Goal: Transaction & Acquisition: Purchase product/service

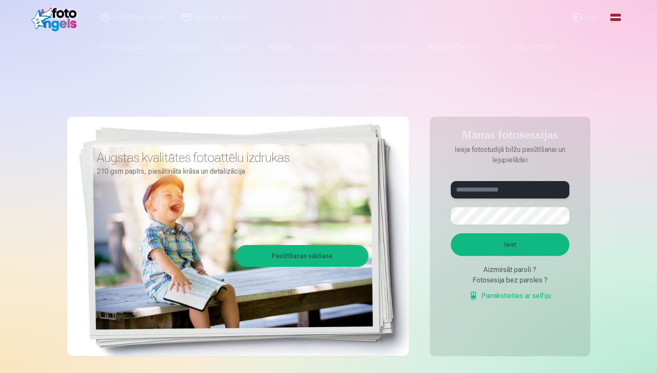
click at [505, 190] on input "text" at bounding box center [509, 189] width 119 height 17
click at [562, 216] on button "button" at bounding box center [560, 216] width 17 height 17
click at [532, 244] on button "Ieiet" at bounding box center [509, 245] width 119 height 23
click at [497, 248] on button "Ieiet" at bounding box center [509, 245] width 119 height 23
drag, startPoint x: 481, startPoint y: 189, endPoint x: 480, endPoint y: 254, distance: 65.4
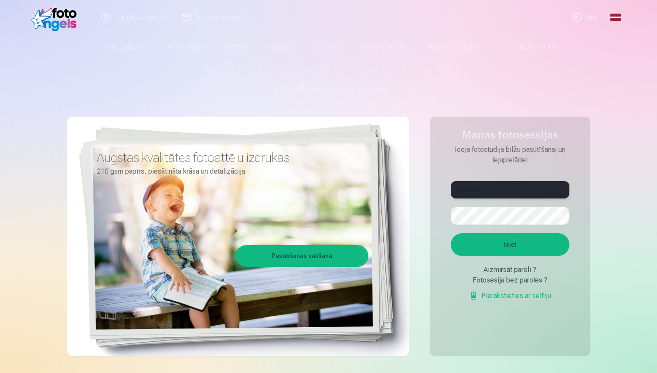
click at [481, 190] on input "**********" at bounding box center [509, 189] width 119 height 17
type input "**********"
click at [494, 237] on button "Ieiet" at bounding box center [509, 245] width 119 height 23
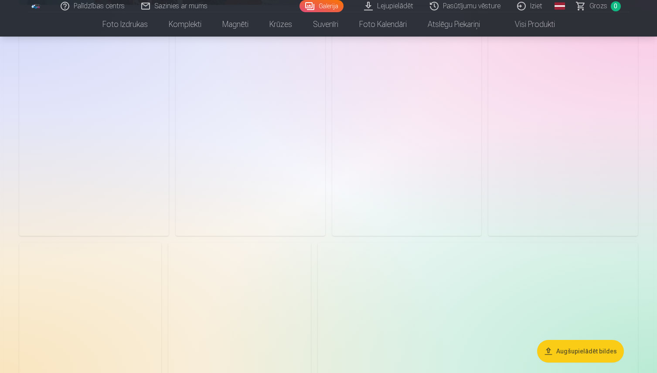
scroll to position [525, 0]
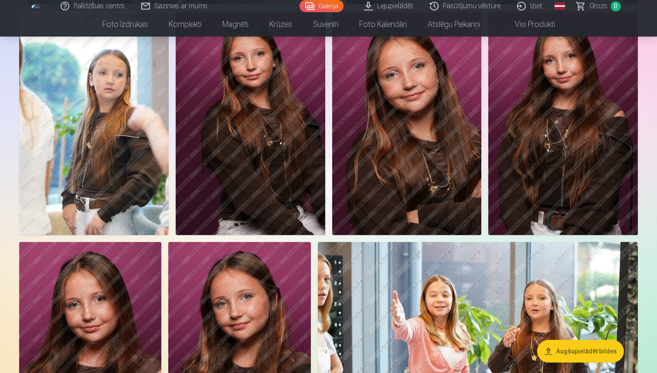
click at [274, 218] on img at bounding box center [250, 123] width 149 height 224
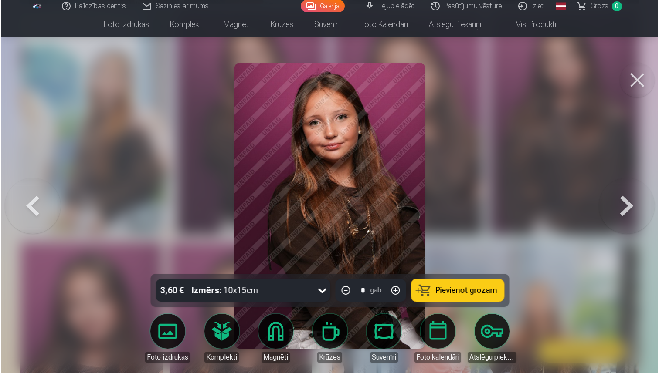
scroll to position [526, 0]
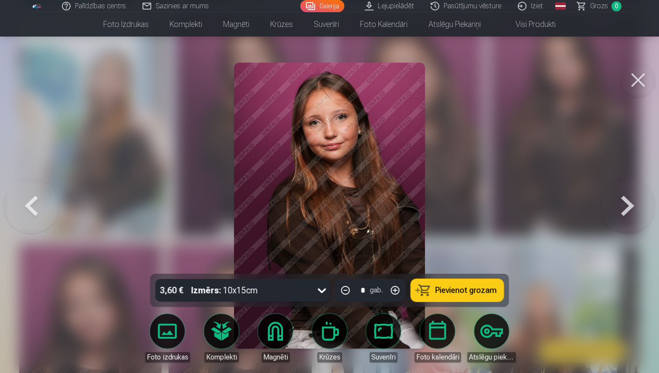
click at [555, 126] on div at bounding box center [329, 186] width 659 height 373
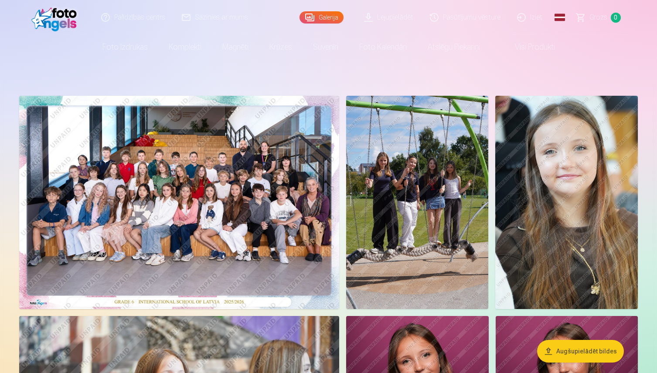
click at [240, 214] on img at bounding box center [179, 202] width 320 height 213
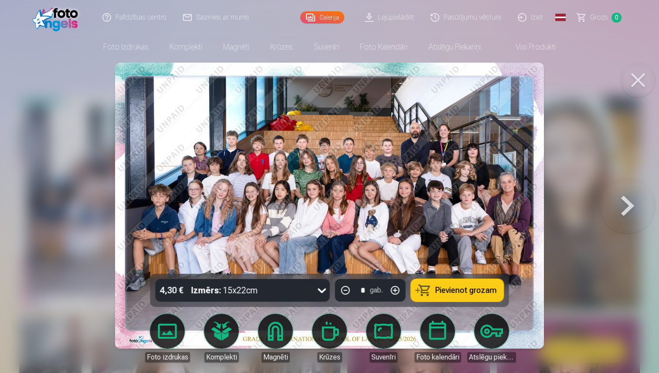
click at [633, 204] on button at bounding box center [627, 205] width 56 height 119
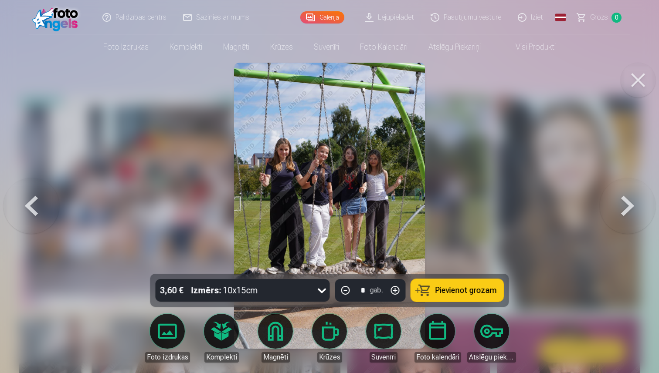
click at [633, 205] on button at bounding box center [627, 205] width 56 height 119
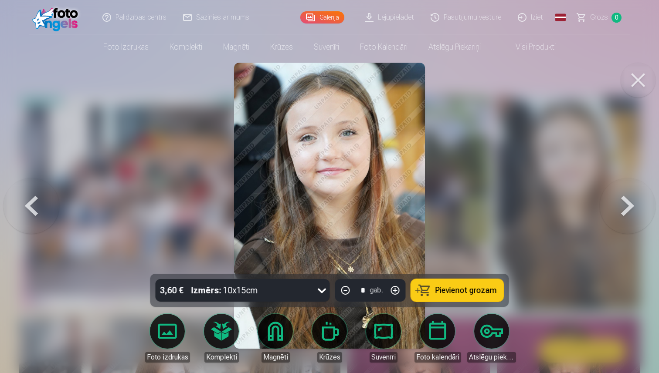
click at [629, 202] on button at bounding box center [627, 205] width 56 height 119
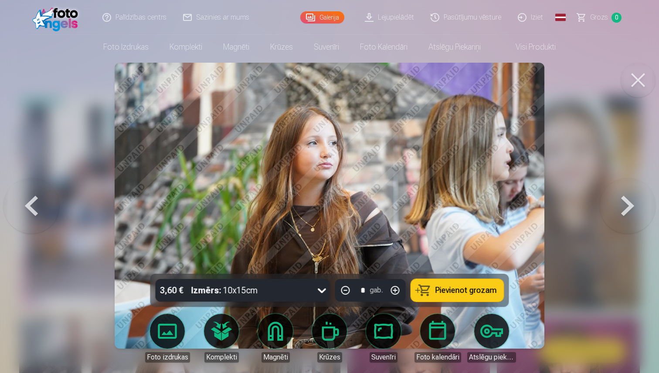
click at [629, 202] on button at bounding box center [627, 205] width 56 height 119
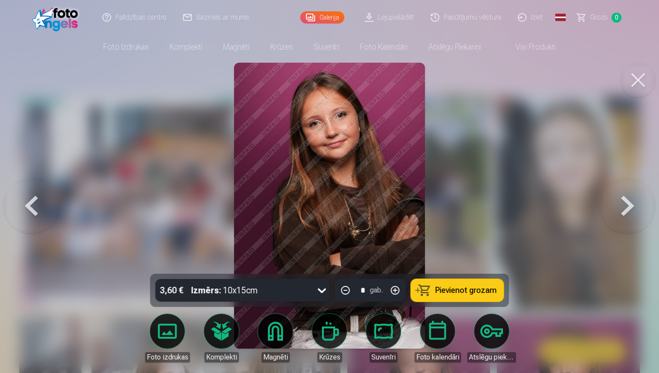
click at [629, 203] on button at bounding box center [627, 205] width 56 height 119
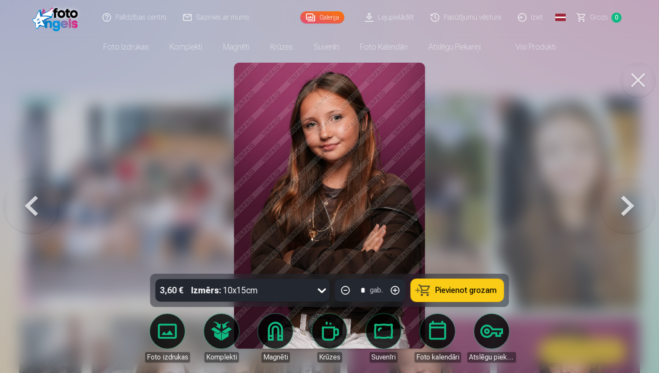
click at [629, 203] on button at bounding box center [627, 205] width 56 height 119
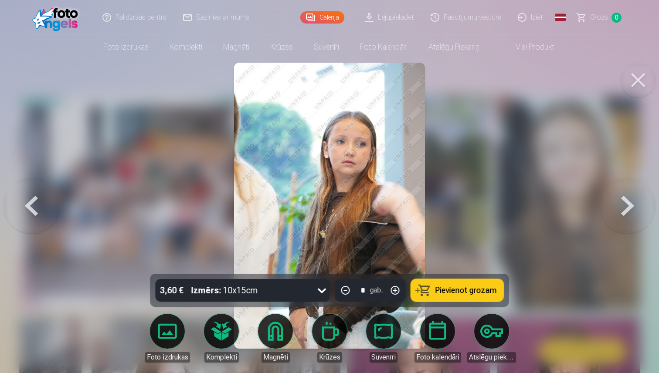
click at [39, 208] on button at bounding box center [31, 205] width 56 height 119
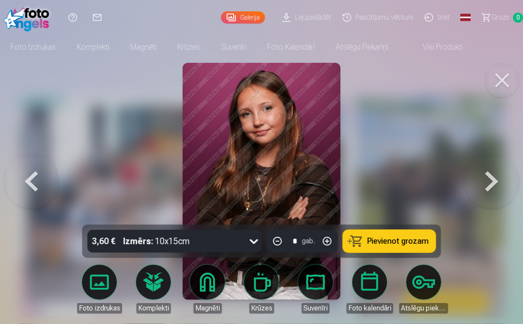
click at [20, 185] on button at bounding box center [31, 180] width 56 height 69
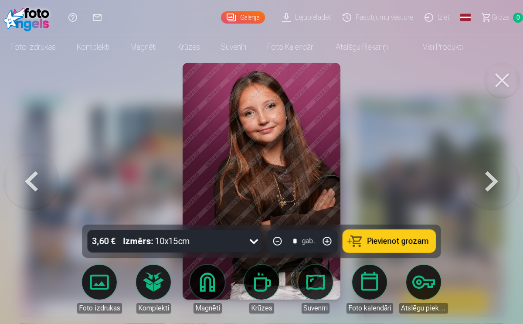
click at [30, 186] on button at bounding box center [31, 180] width 56 height 69
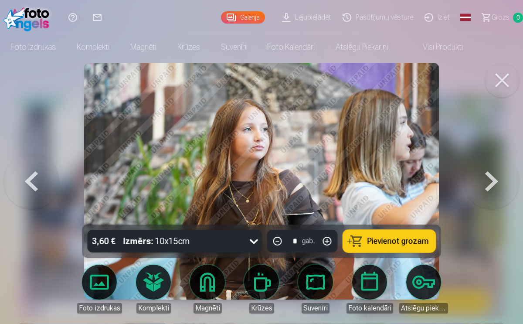
click at [30, 186] on button at bounding box center [31, 180] width 56 height 69
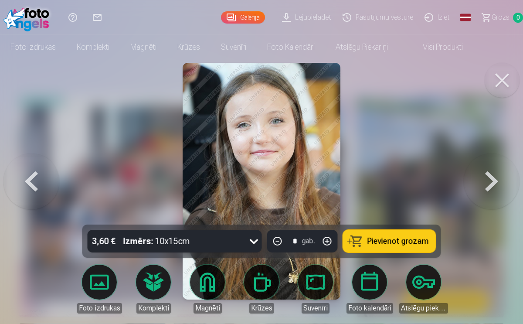
click at [30, 186] on button at bounding box center [31, 180] width 56 height 69
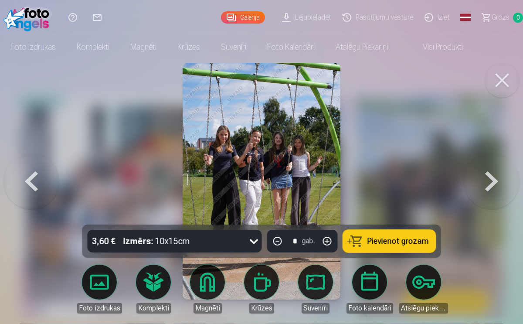
click at [30, 186] on button at bounding box center [31, 180] width 56 height 69
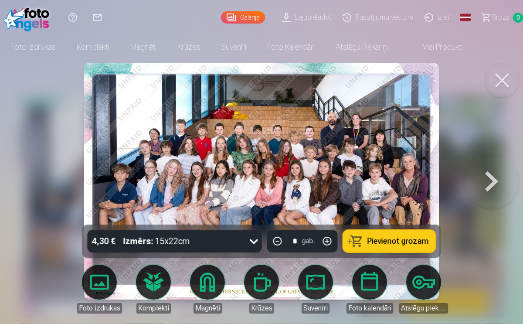
click at [491, 179] on button at bounding box center [492, 180] width 56 height 69
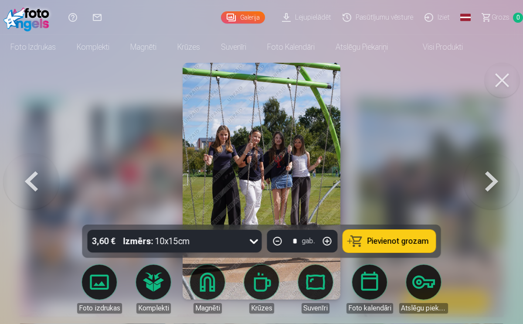
click at [491, 180] on button at bounding box center [492, 180] width 56 height 69
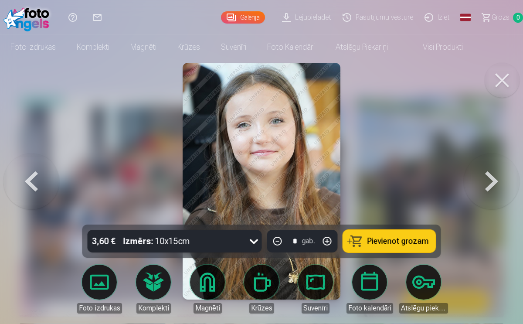
click at [492, 180] on button at bounding box center [492, 180] width 56 height 69
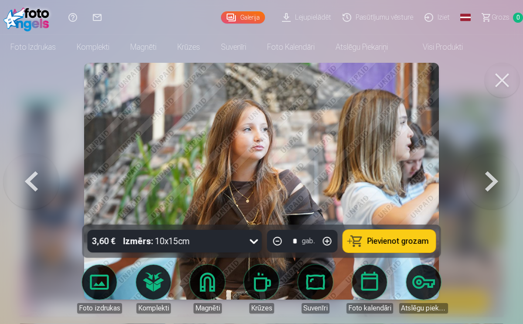
click at [492, 180] on button at bounding box center [492, 180] width 56 height 69
click at [52, 253] on div at bounding box center [261, 162] width 523 height 324
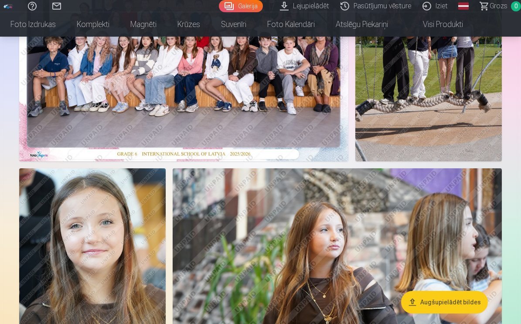
scroll to position [154, 0]
click at [89, 268] on img at bounding box center [92, 279] width 146 height 220
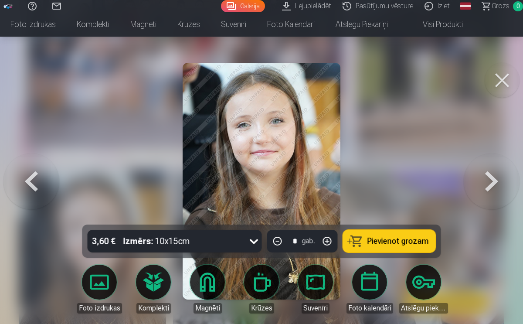
click at [56, 243] on div at bounding box center [261, 162] width 523 height 324
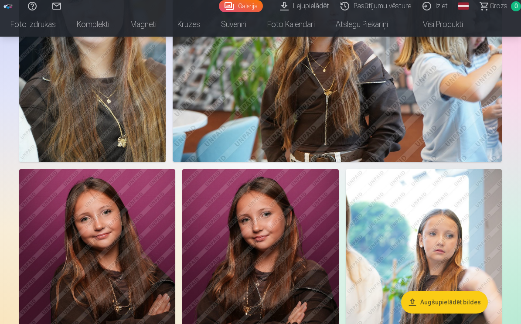
scroll to position [382, 0]
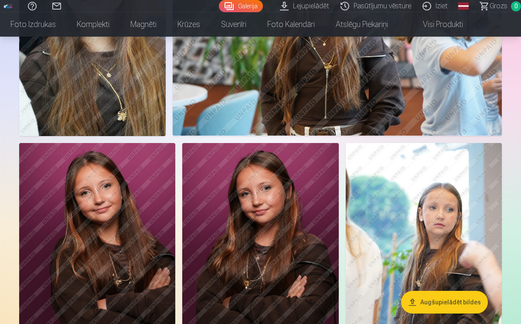
click at [230, 223] on img at bounding box center [260, 260] width 156 height 234
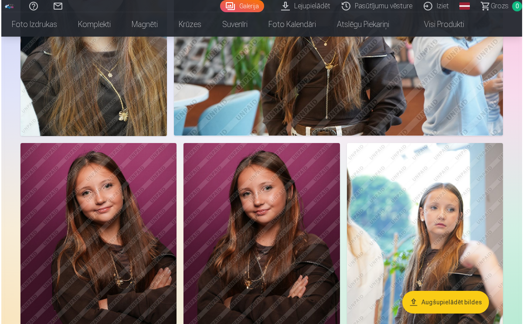
scroll to position [407, 0]
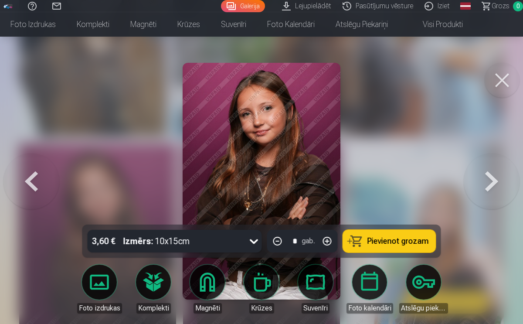
click at [508, 72] on button at bounding box center [501, 80] width 35 height 35
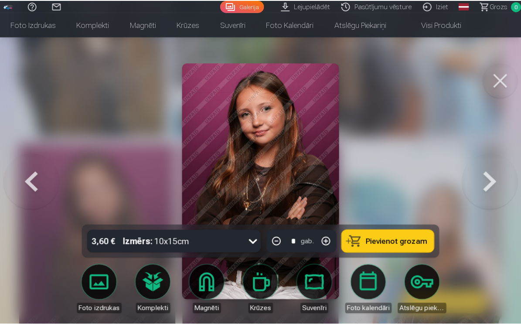
scroll to position [406, 0]
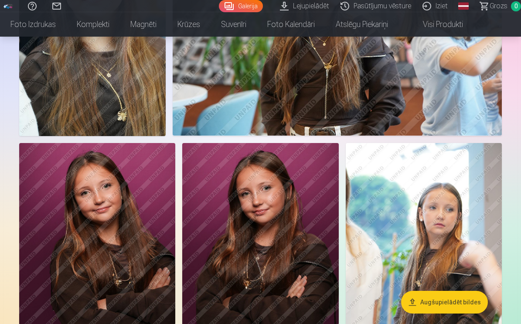
click at [487, 245] on img at bounding box center [423, 260] width 156 height 234
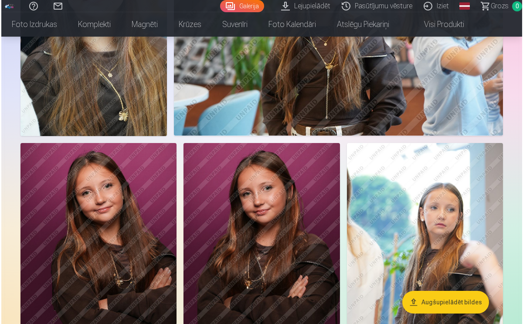
scroll to position [407, 0]
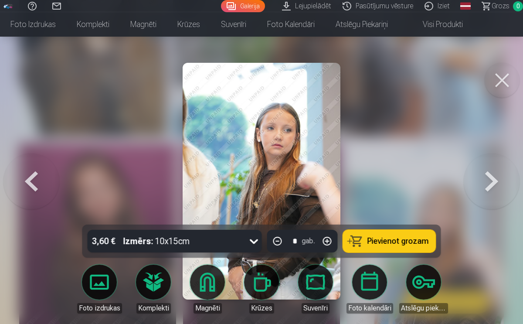
click at [37, 177] on button at bounding box center [31, 180] width 56 height 69
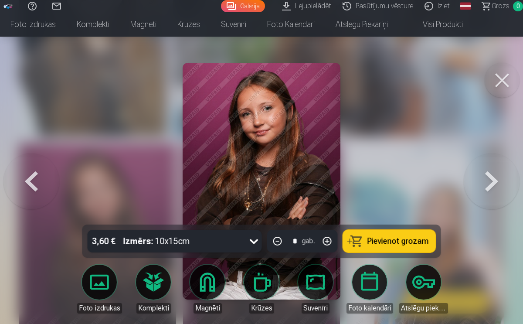
click at [507, 71] on button at bounding box center [501, 80] width 35 height 35
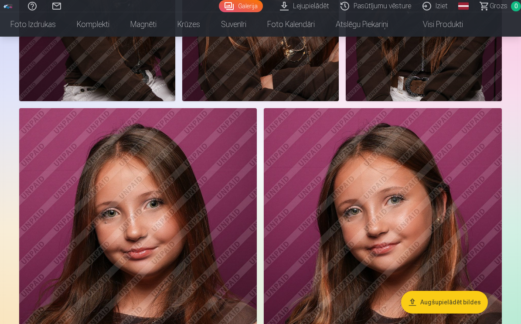
scroll to position [964, 0]
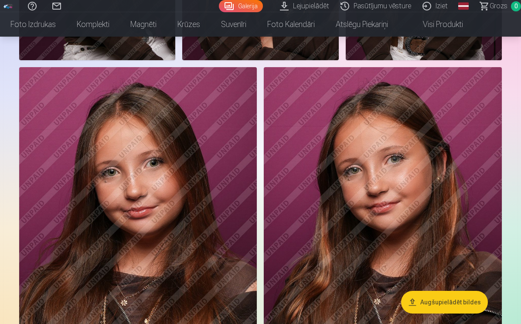
click at [406, 186] on img at bounding box center [383, 245] width 238 height 357
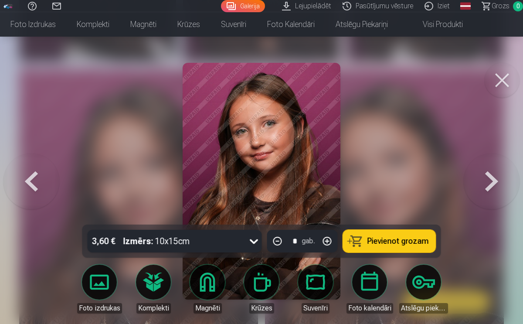
click at [498, 78] on button at bounding box center [501, 80] width 35 height 35
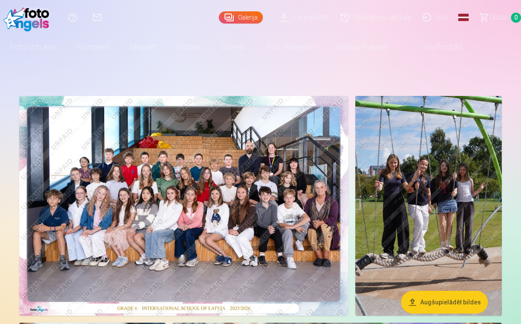
click at [461, 20] on link "Global" at bounding box center [462, 17] width 17 height 35
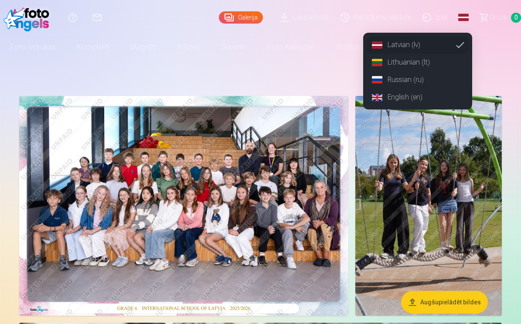
click at [413, 99] on link "English (en)" at bounding box center [417, 96] width 102 height 17
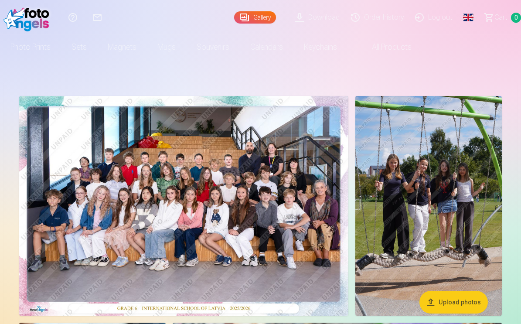
click at [456, 302] on button "Upload photos" at bounding box center [453, 302] width 68 height 23
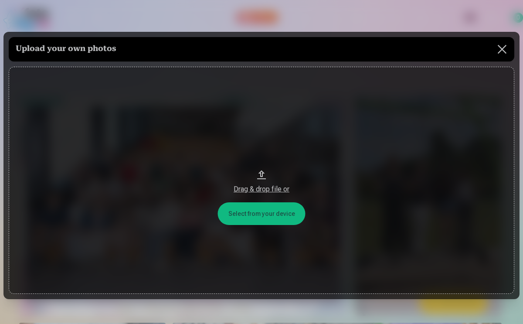
click at [275, 216] on button "Drag & drop file or" at bounding box center [261, 180] width 505 height 227
click at [498, 42] on button at bounding box center [502, 49] width 24 height 24
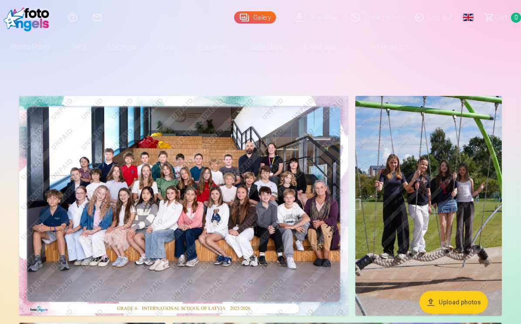
click at [447, 117] on img at bounding box center [428, 206] width 146 height 220
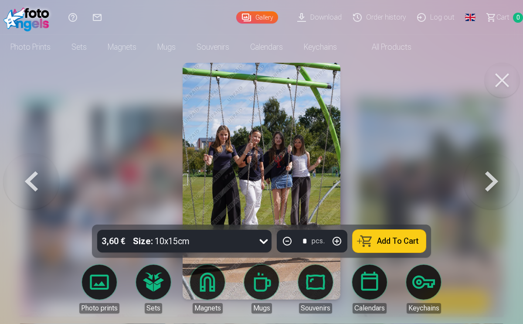
click at [501, 77] on button at bounding box center [501, 80] width 35 height 35
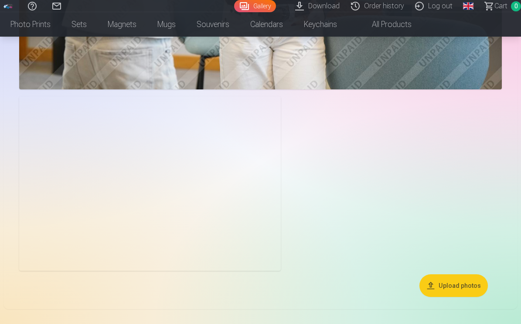
scroll to position [2084, 0]
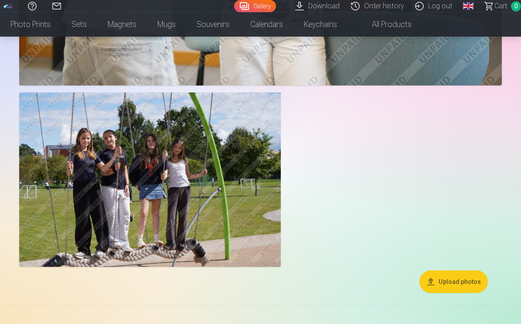
click at [85, 144] on img at bounding box center [149, 179] width 261 height 174
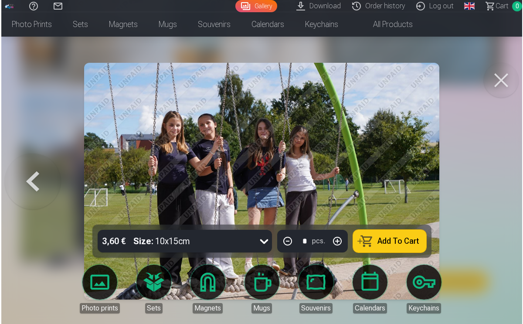
scroll to position [2091, 0]
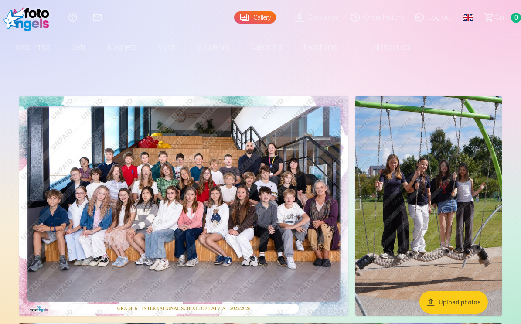
drag, startPoint x: 287, startPoint y: 230, endPoint x: 88, endPoint y: 227, distance: 199.1
